Goal: Information Seeking & Learning: Check status

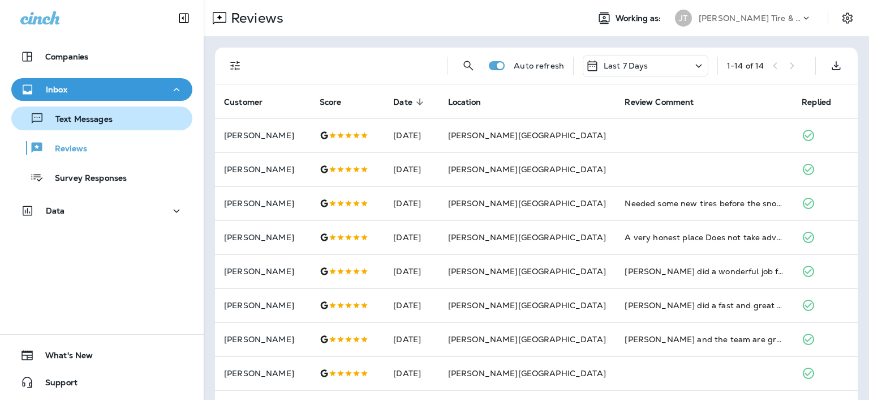
click at [66, 113] on div "Text Messages" at bounding box center [64, 118] width 97 height 17
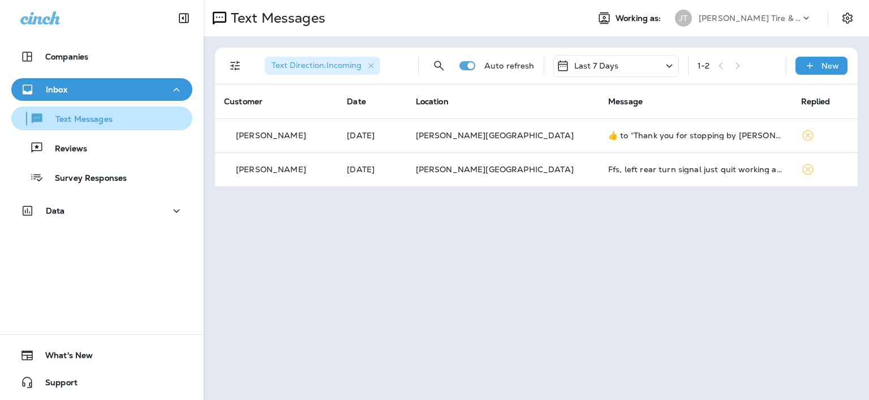
click at [68, 116] on p "Text Messages" at bounding box center [78, 119] width 68 height 11
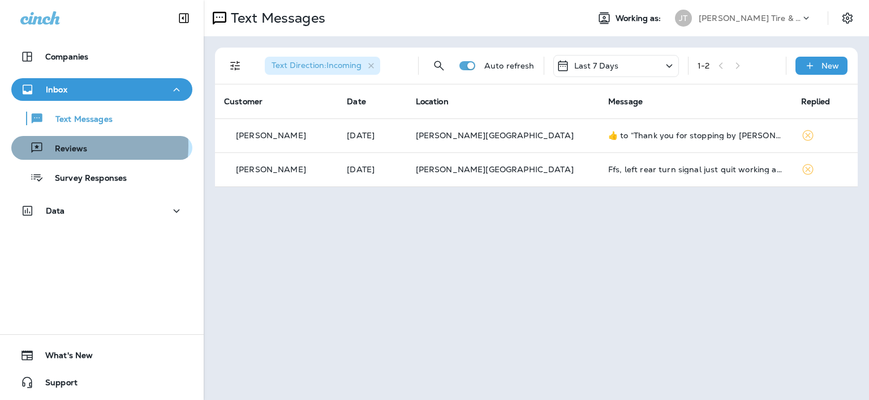
click at [67, 145] on p "Reviews" at bounding box center [66, 149] width 44 height 11
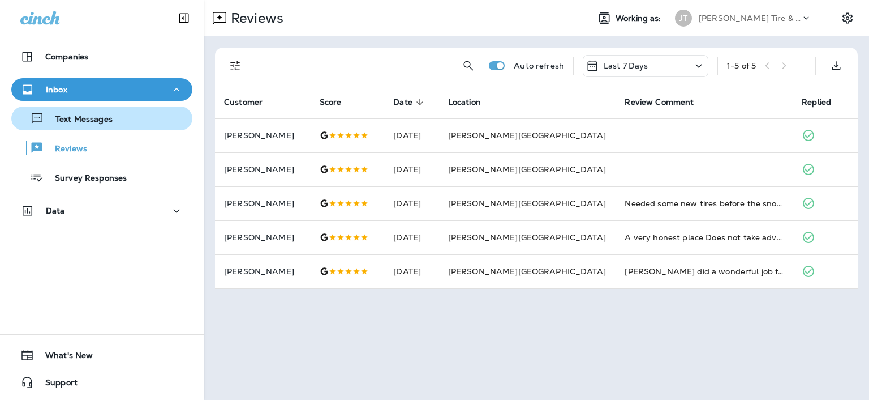
click at [82, 119] on p "Text Messages" at bounding box center [78, 119] width 68 height 11
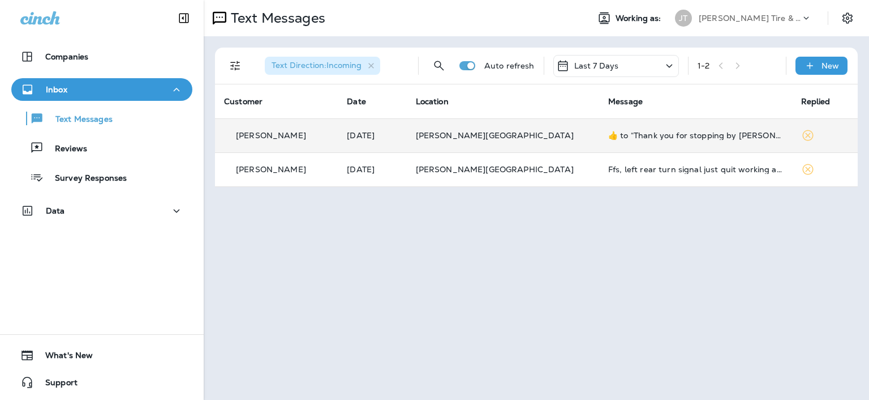
click at [516, 136] on p "[PERSON_NAME][GEOGRAPHIC_DATA]" at bounding box center [503, 135] width 174 height 9
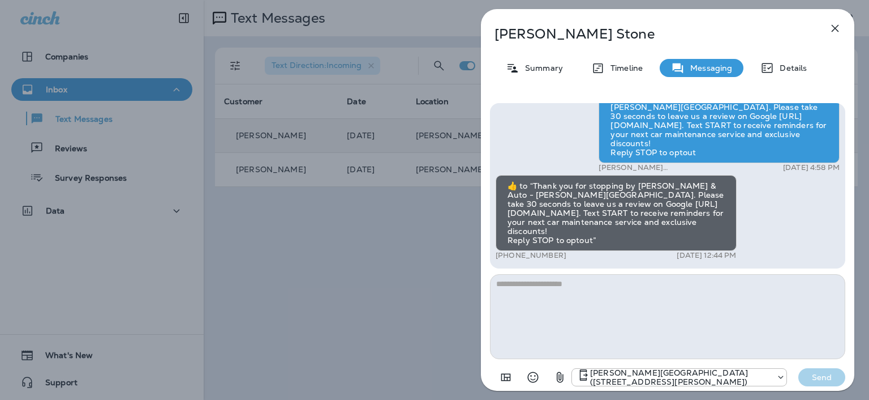
click at [838, 33] on icon "button" at bounding box center [836, 29] width 14 height 14
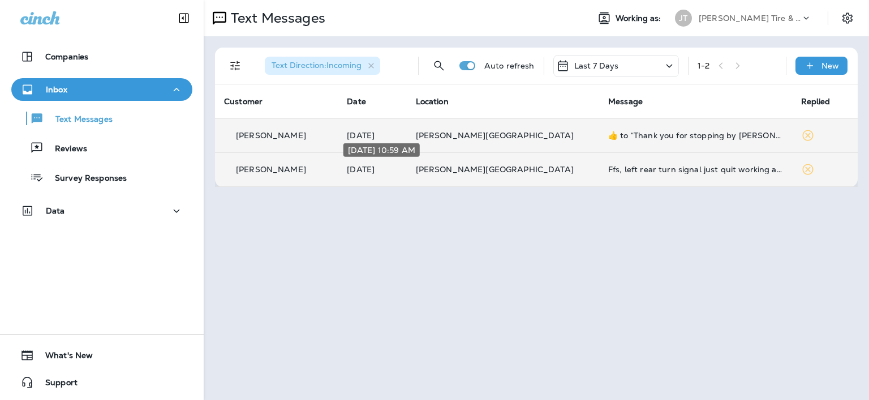
click at [397, 172] on p "[DATE]" at bounding box center [372, 169] width 50 height 9
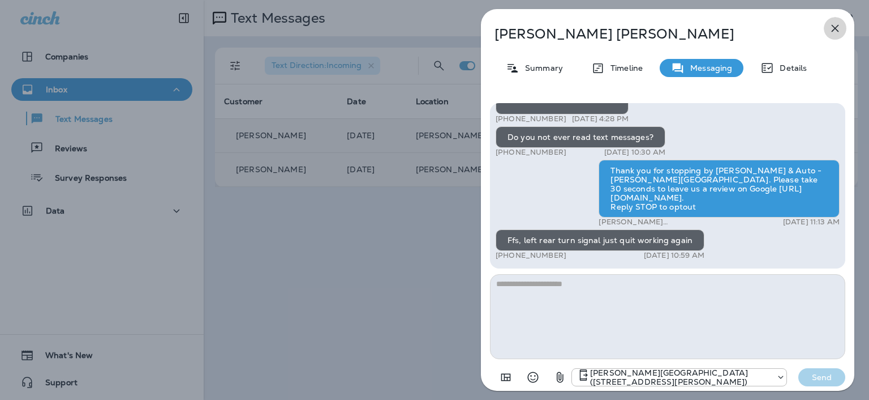
click at [832, 29] on icon "button" at bounding box center [836, 29] width 14 height 14
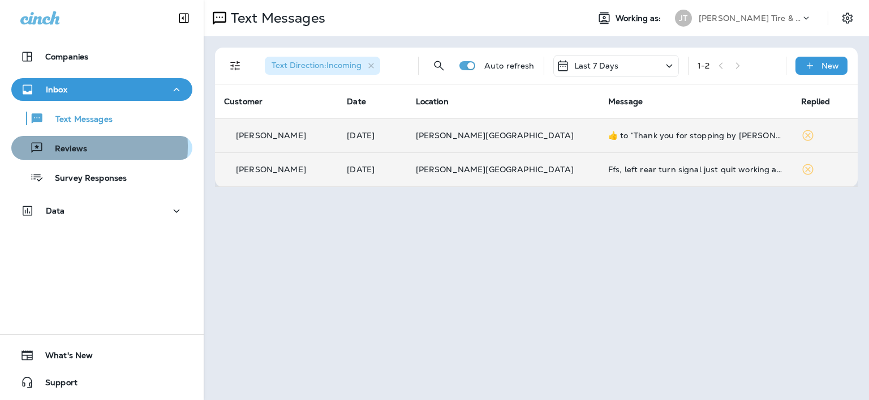
click at [71, 147] on p "Reviews" at bounding box center [66, 149] width 44 height 11
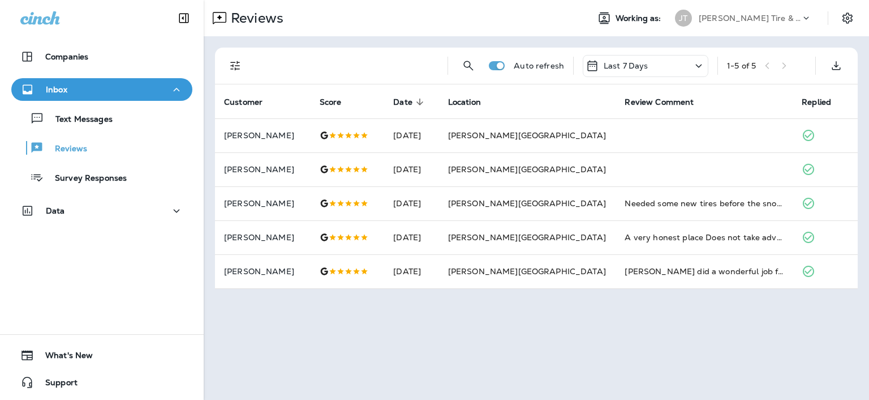
click at [697, 62] on icon at bounding box center [699, 66] width 14 height 14
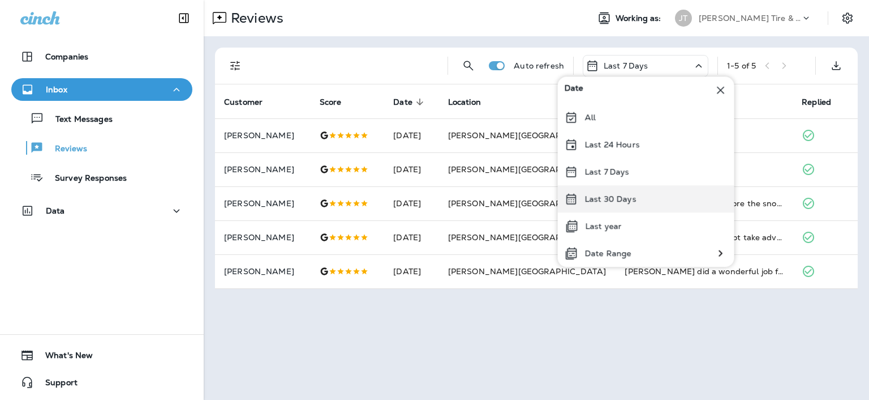
click at [613, 191] on div "Last 30 Days" at bounding box center [646, 198] width 177 height 27
